Goal: Transaction & Acquisition: Purchase product/service

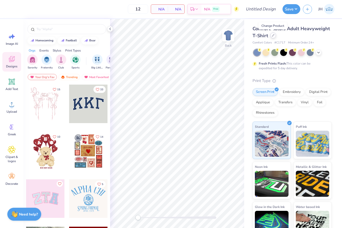
click at [273, 36] on icon at bounding box center [273, 35] width 3 height 3
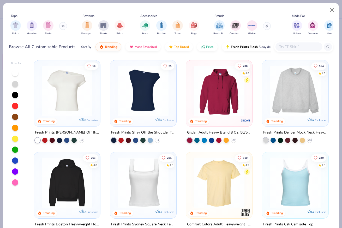
click at [63, 177] on img at bounding box center [67, 182] width 56 height 51
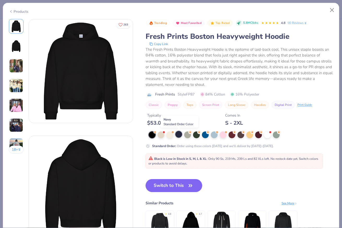
click at [181, 134] on div at bounding box center [178, 134] width 7 height 7
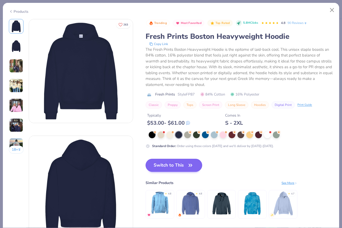
click at [175, 163] on button "Switch to This" at bounding box center [173, 165] width 57 height 13
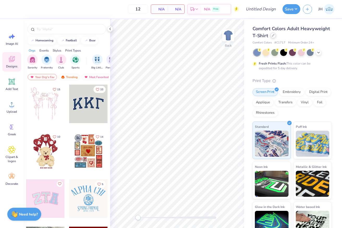
click at [273, 36] on icon at bounding box center [273, 35] width 3 height 3
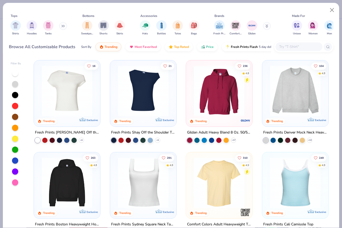
click at [265, 29] on button at bounding box center [267, 26] width 8 height 8
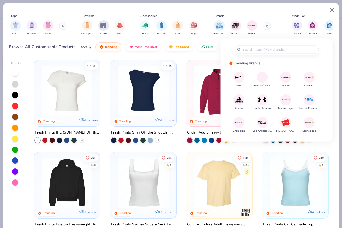
click at [265, 29] on button at bounding box center [267, 26] width 8 height 8
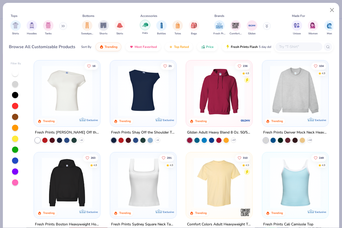
click at [146, 26] on img "filter for Hats" at bounding box center [145, 25] width 6 height 6
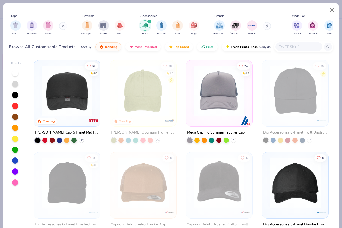
click at [223, 106] on img at bounding box center [219, 91] width 56 height 51
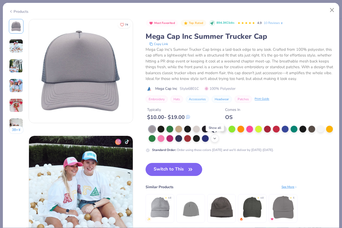
click at [214, 139] on icon at bounding box center [214, 139] width 4 height 4
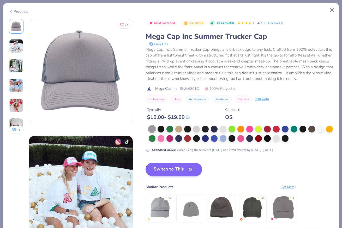
click at [174, 168] on button "Switch to This" at bounding box center [173, 169] width 57 height 13
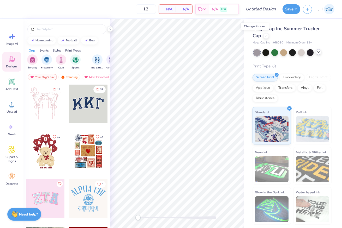
click at [318, 52] on icon at bounding box center [318, 52] width 4 height 4
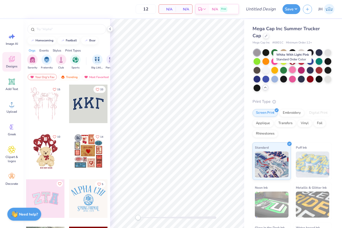
click at [291, 69] on div at bounding box center [292, 69] width 7 height 7
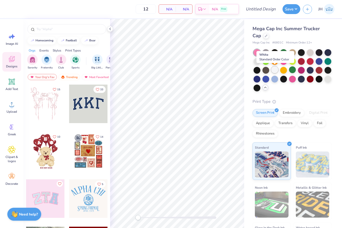
click at [273, 71] on div at bounding box center [274, 69] width 7 height 7
click at [291, 70] on div at bounding box center [292, 69] width 7 height 7
click at [294, 70] on div at bounding box center [292, 69] width 7 height 7
click at [325, 61] on div at bounding box center [327, 61] width 7 height 7
click at [325, 78] on div at bounding box center [327, 78] width 7 height 7
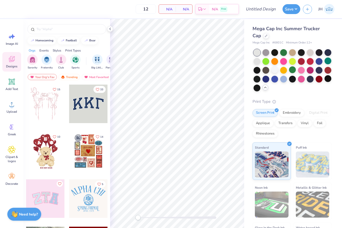
click at [256, 52] on div at bounding box center [256, 52] width 7 height 7
click at [257, 78] on div at bounding box center [256, 78] width 7 height 7
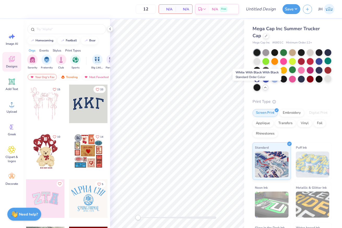
click at [256, 88] on div at bounding box center [256, 87] width 7 height 7
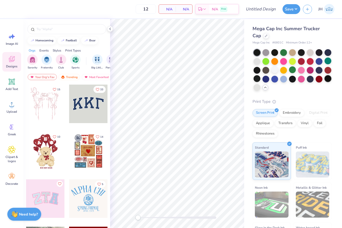
click at [327, 79] on div at bounding box center [327, 78] width 7 height 7
click at [317, 79] on div at bounding box center [318, 78] width 7 height 7
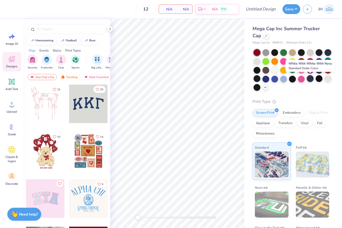
click at [307, 80] on div at bounding box center [309, 78] width 7 height 7
click at [301, 80] on div at bounding box center [301, 78] width 7 height 7
